Goal: Check status: Check status

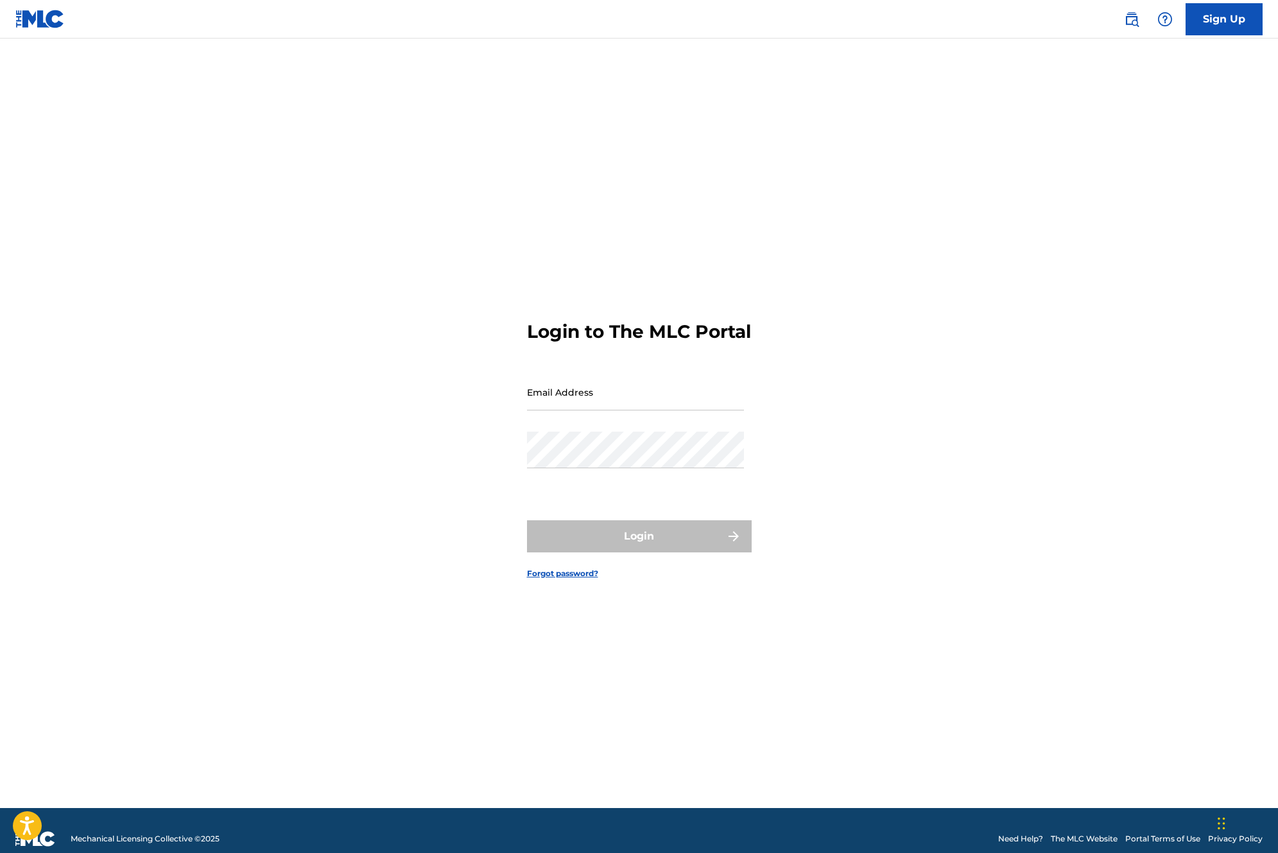
click at [627, 398] on input "Email Address" at bounding box center [635, 392] width 217 height 37
type input "[EMAIL_ADDRESS][DOMAIN_NAME]"
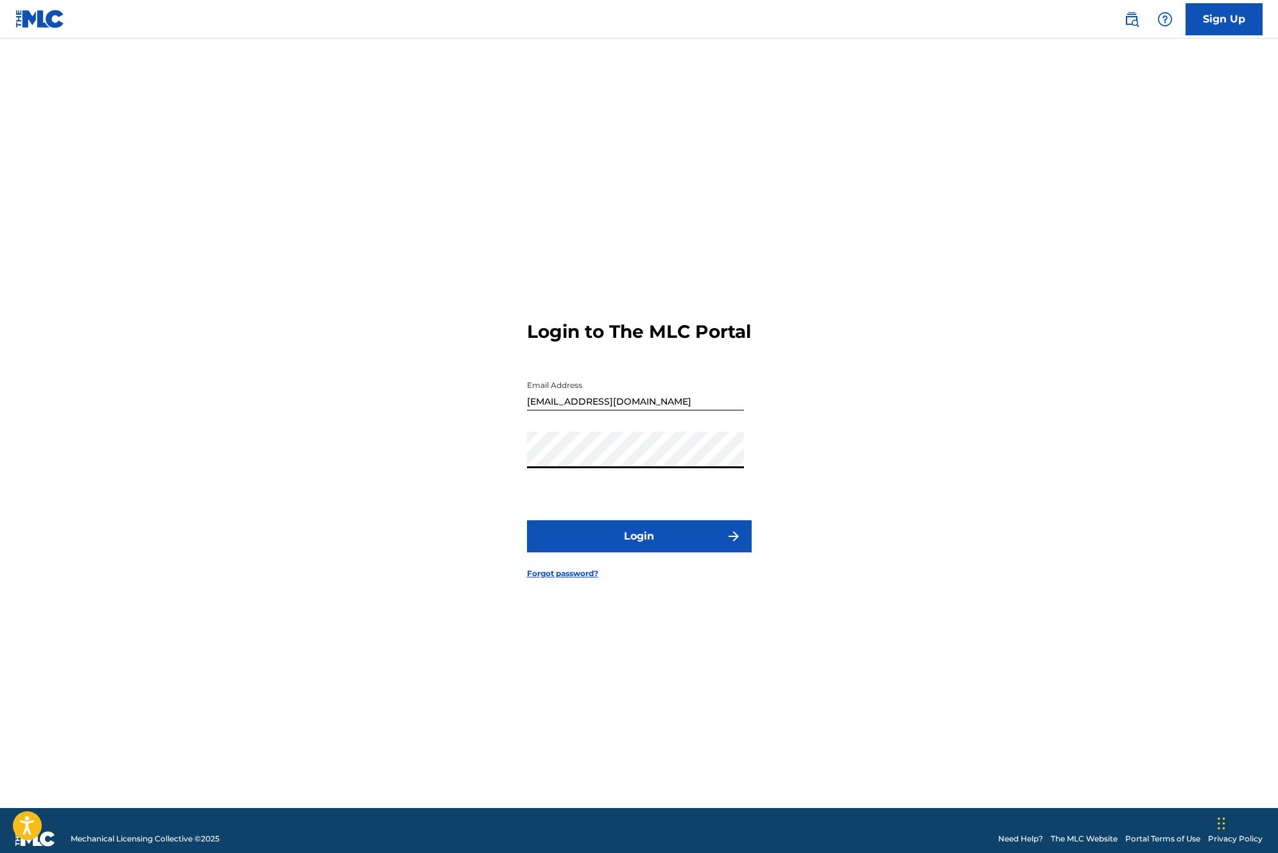
click at [604, 539] on button "Login" at bounding box center [639, 536] width 225 height 32
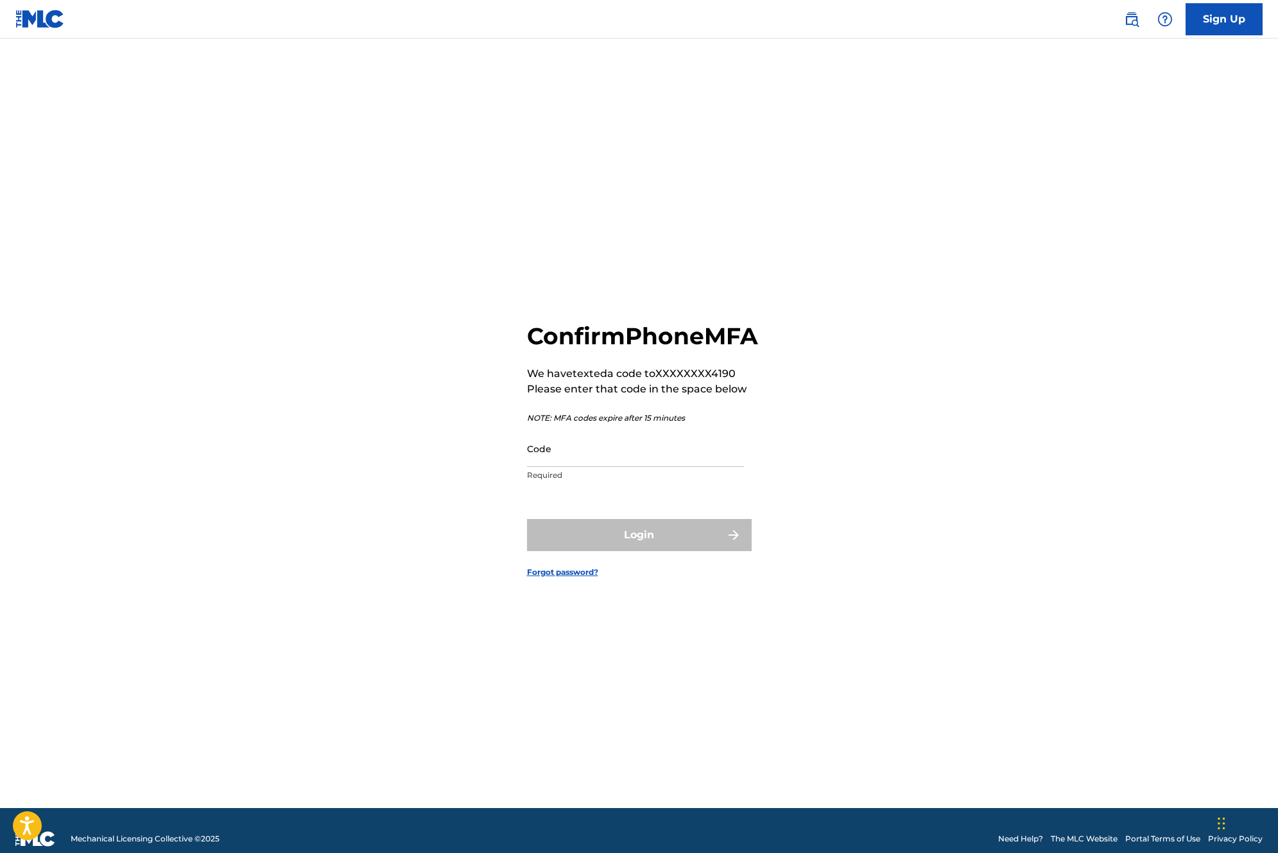
click at [575, 467] on input "Code" at bounding box center [635, 448] width 217 height 37
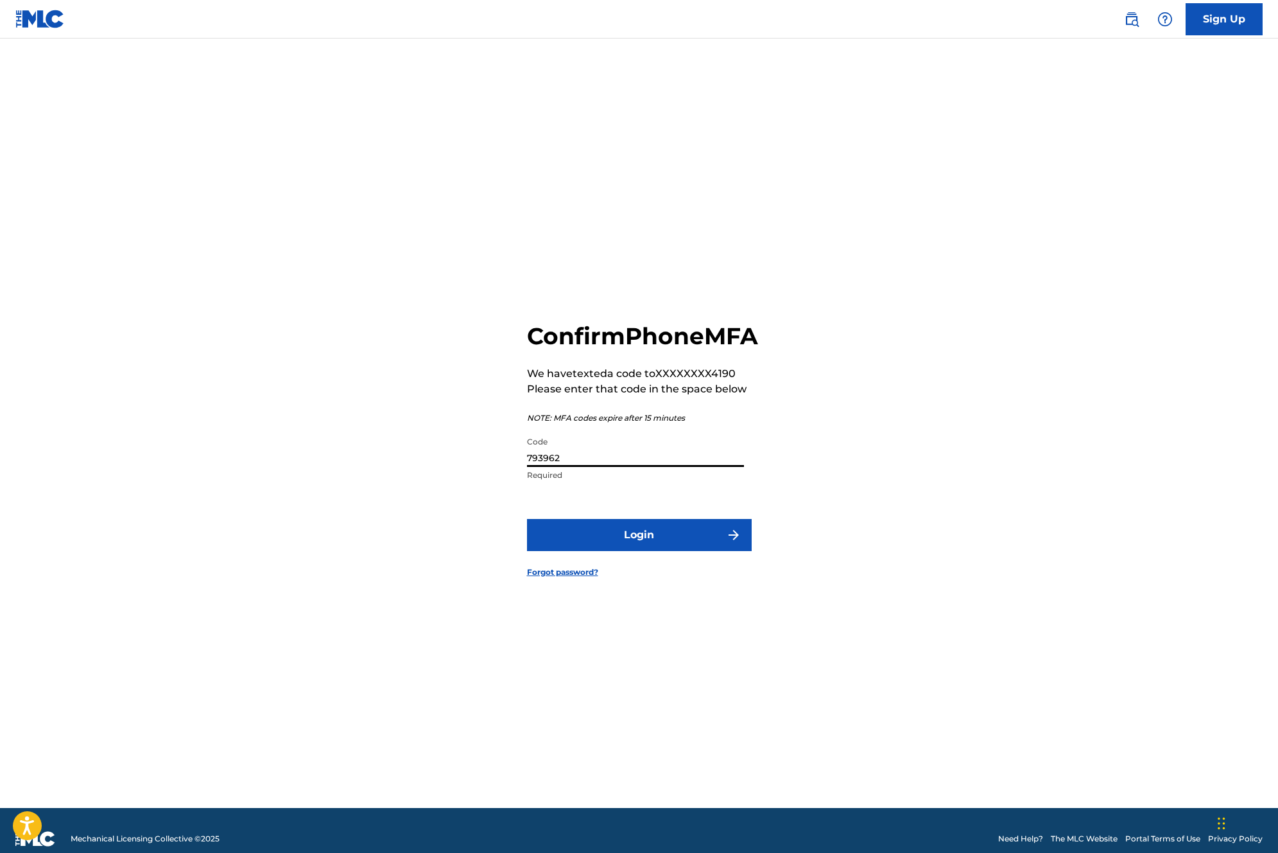
type input "793962"
click at [527, 519] on button "Login" at bounding box center [639, 535] width 225 height 32
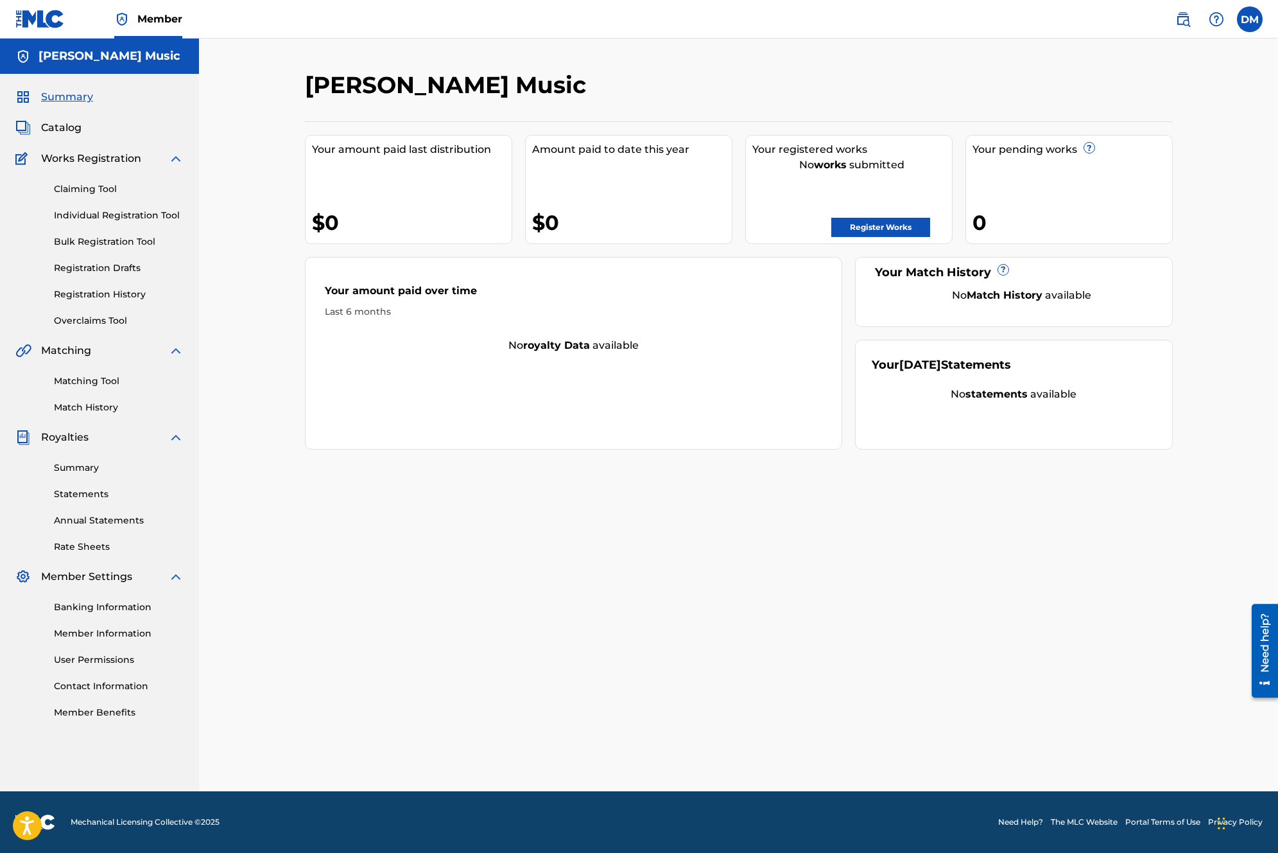
click at [100, 289] on link "Registration History" at bounding box center [119, 294] width 130 height 13
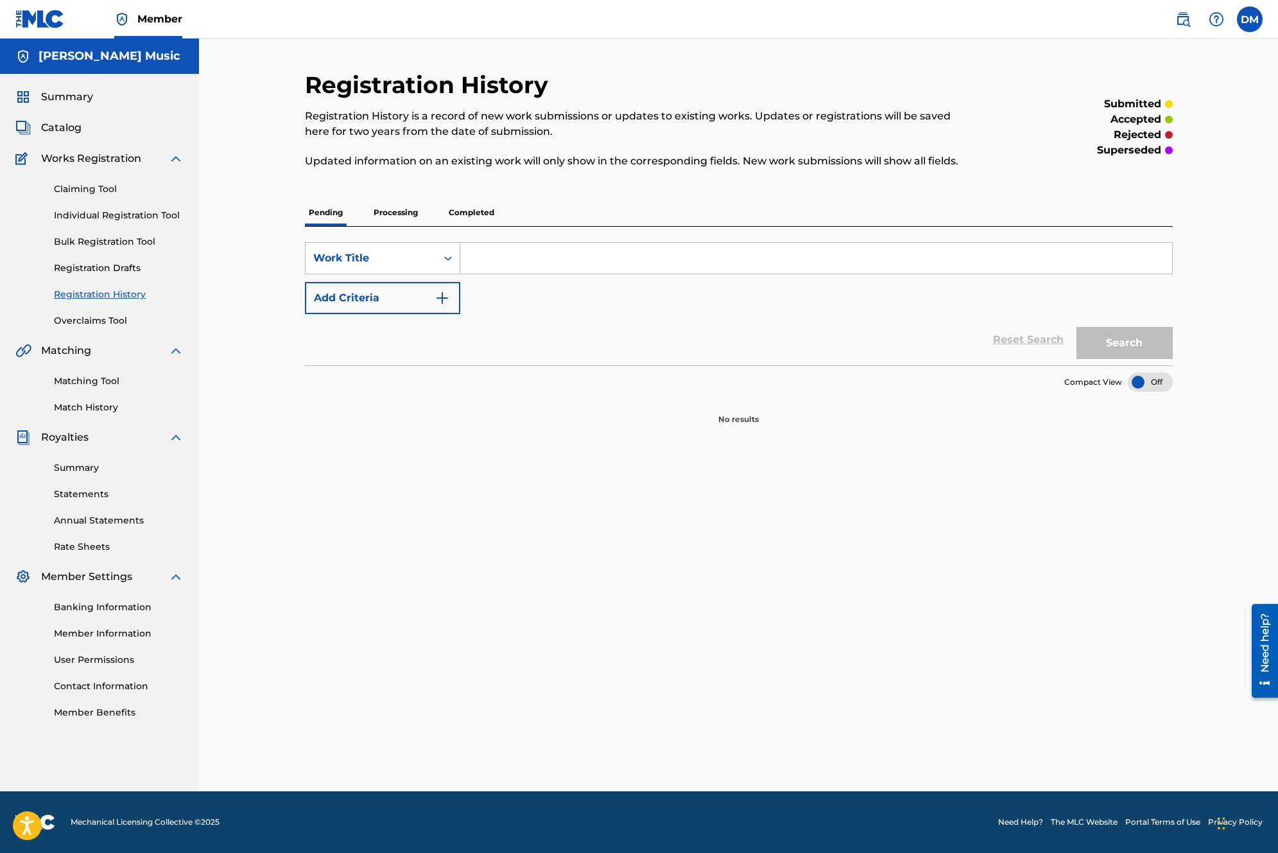
click at [392, 204] on p "Processing" at bounding box center [396, 212] width 52 height 27
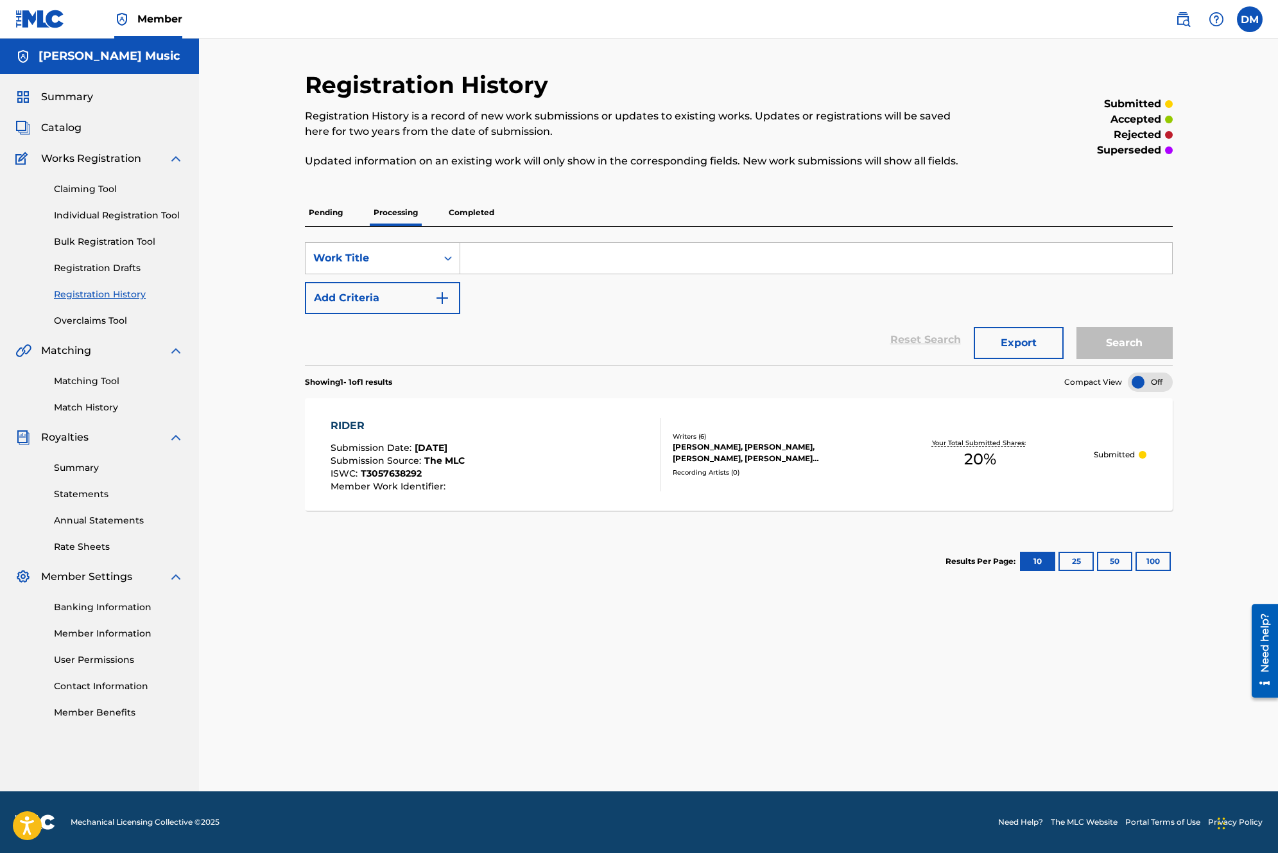
click at [495, 215] on p "Completed" at bounding box center [471, 212] width 53 height 27
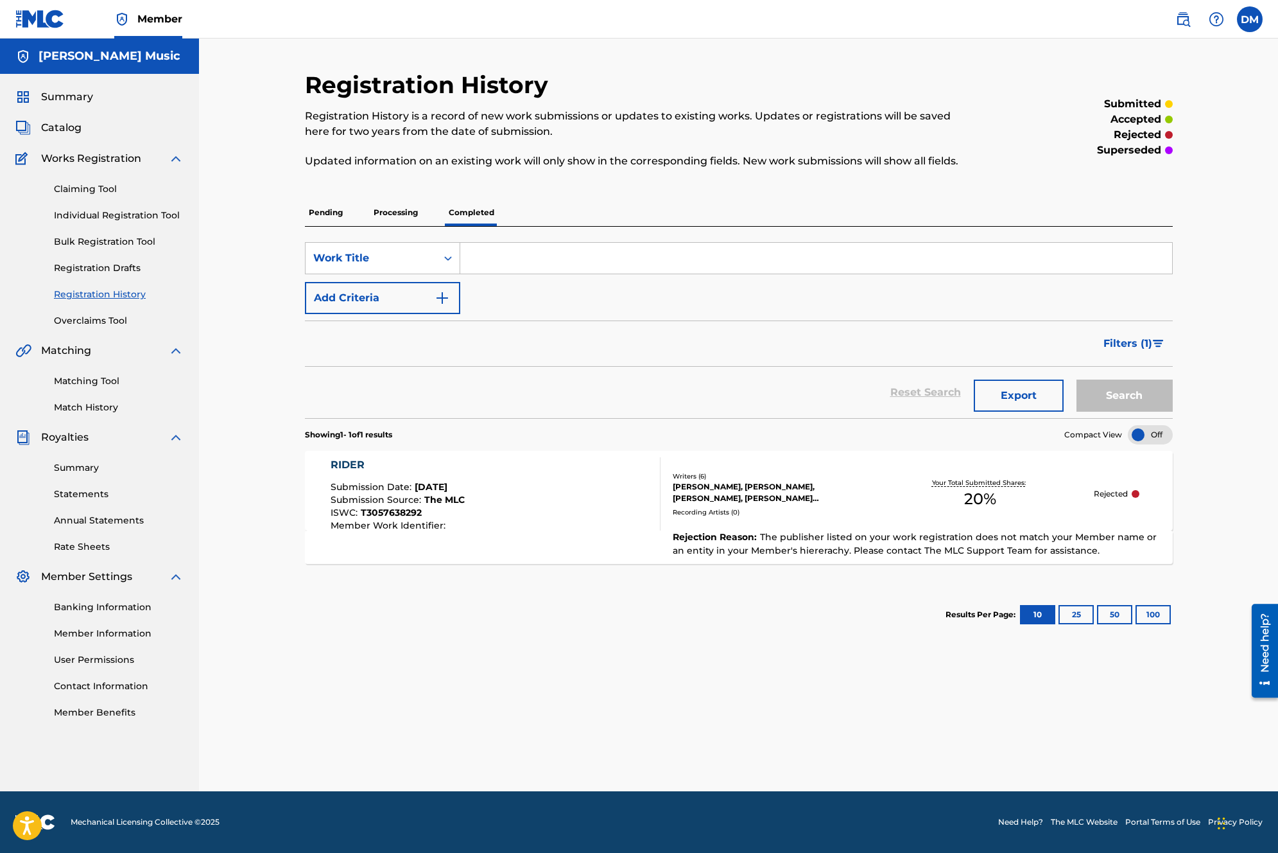
click at [377, 215] on p "Processing" at bounding box center [396, 212] width 52 height 27
